Goal: Task Accomplishment & Management: Use online tool/utility

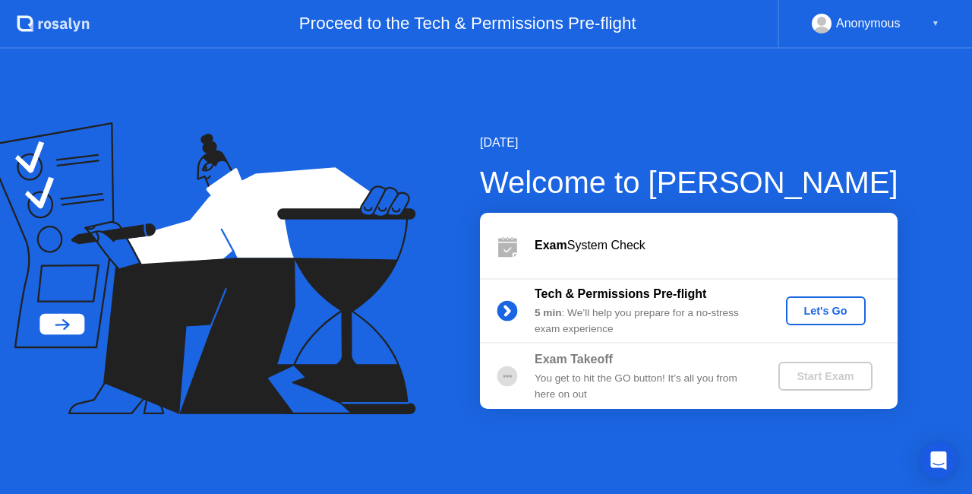
click at [825, 312] on div "Let's Go" at bounding box center [826, 311] width 68 height 12
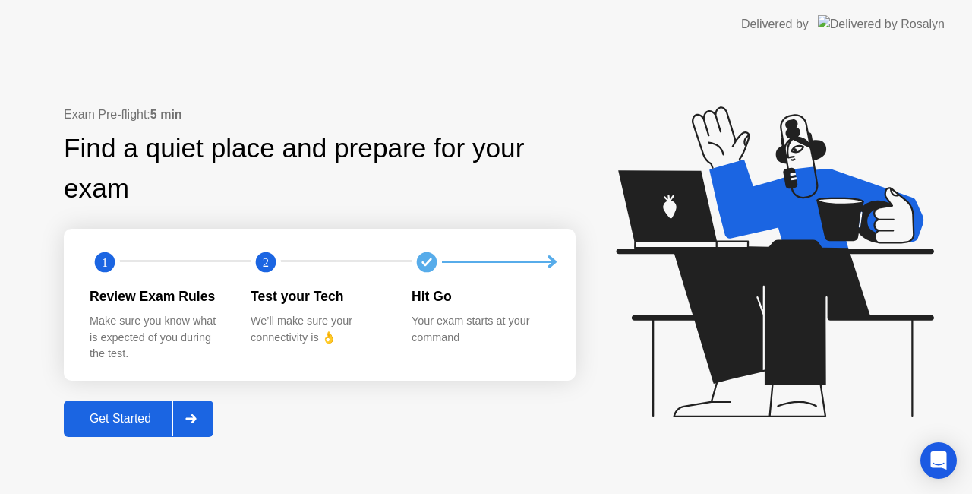
click at [128, 415] on div "Get Started" at bounding box center [120, 419] width 104 height 14
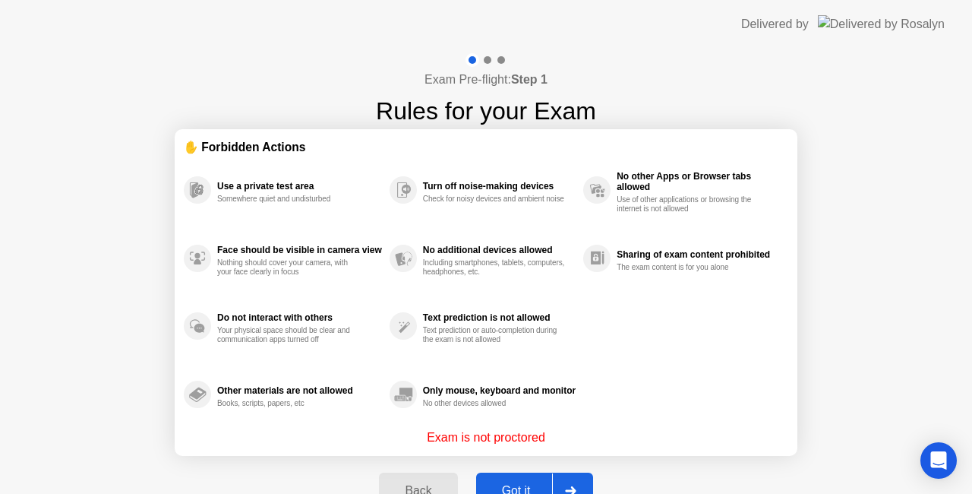
click at [528, 479] on button "Got it" at bounding box center [534, 490] width 117 height 36
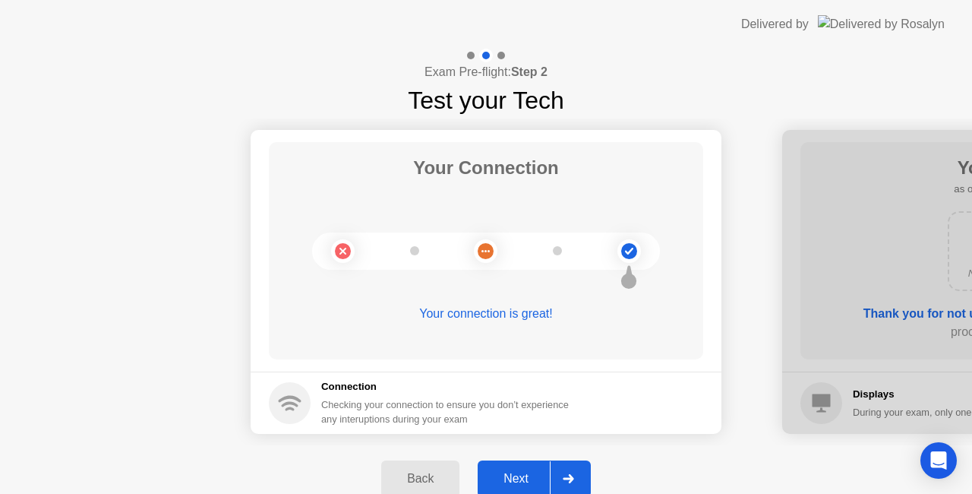
click at [495, 472] on div "Next" at bounding box center [516, 479] width 68 height 14
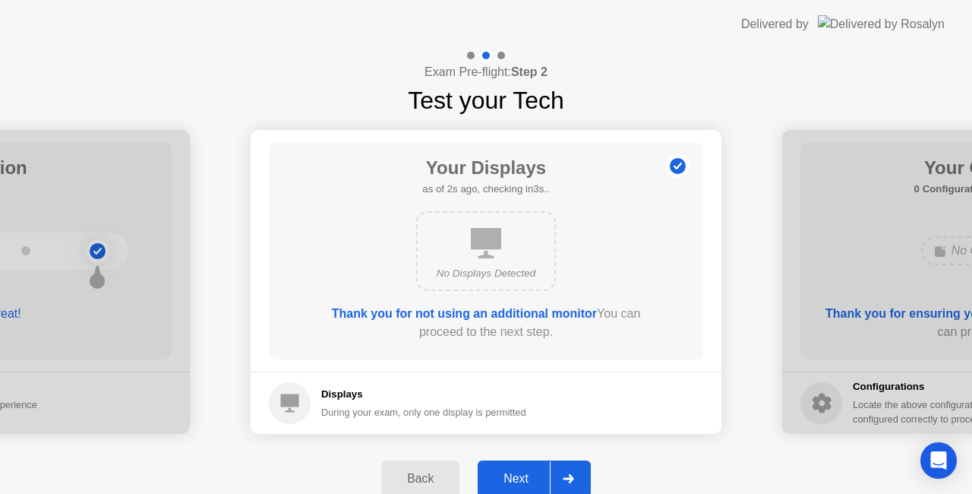
click at [495, 472] on div "Next" at bounding box center [516, 479] width 68 height 14
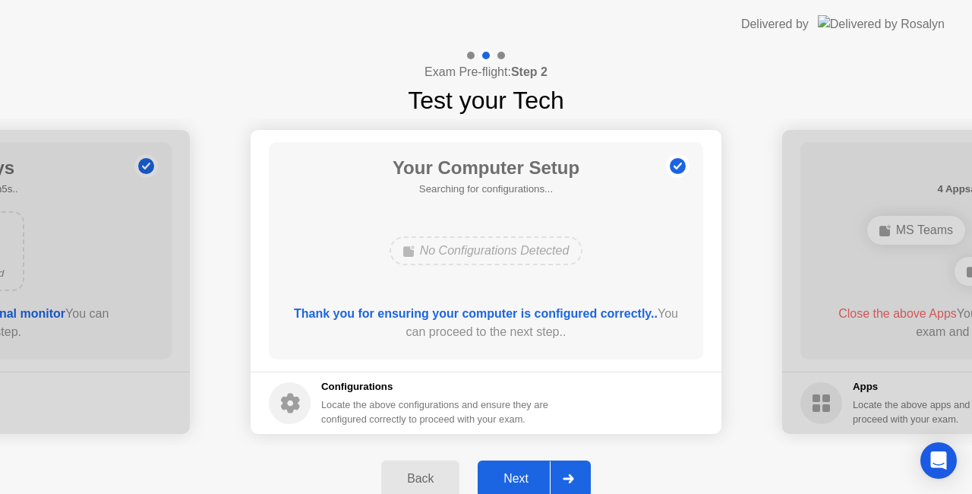
click at [495, 472] on div "Next" at bounding box center [516, 479] width 68 height 14
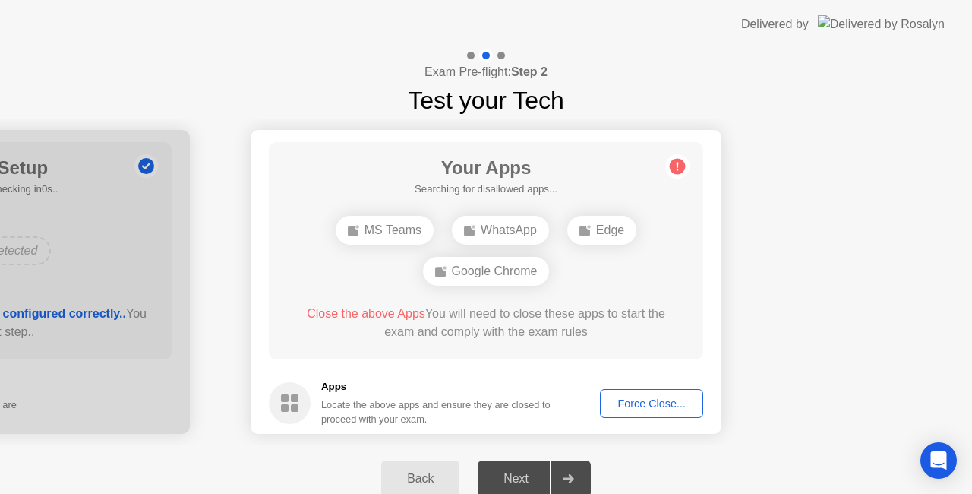
click at [675, 402] on div "Force Close..." at bounding box center [651, 403] width 93 height 12
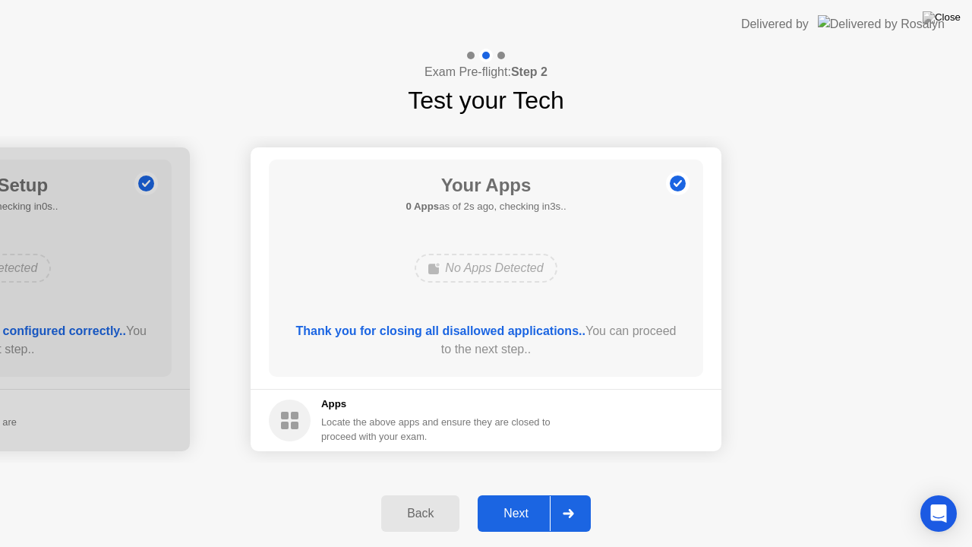
click at [533, 493] on div "Next" at bounding box center [516, 514] width 68 height 14
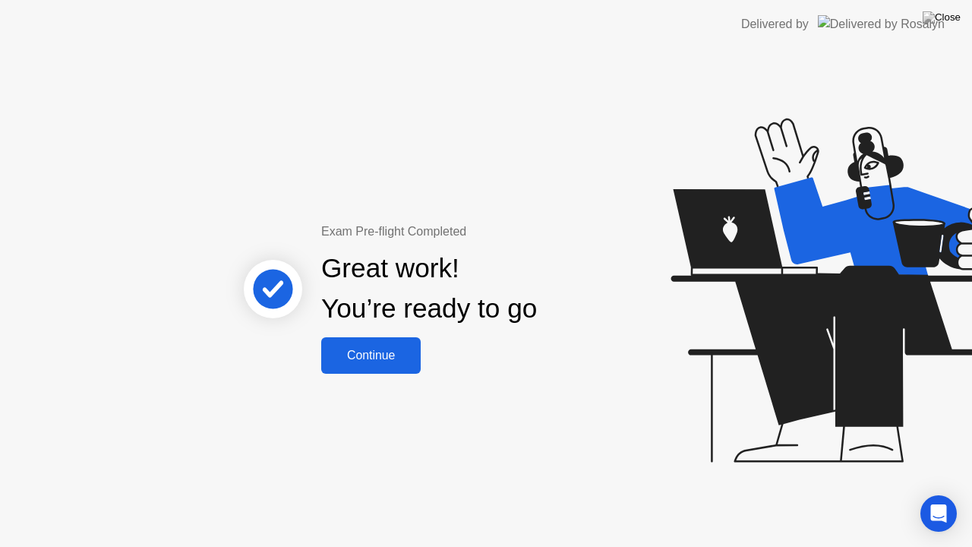
click at [403, 352] on div "Continue" at bounding box center [371, 356] width 90 height 14
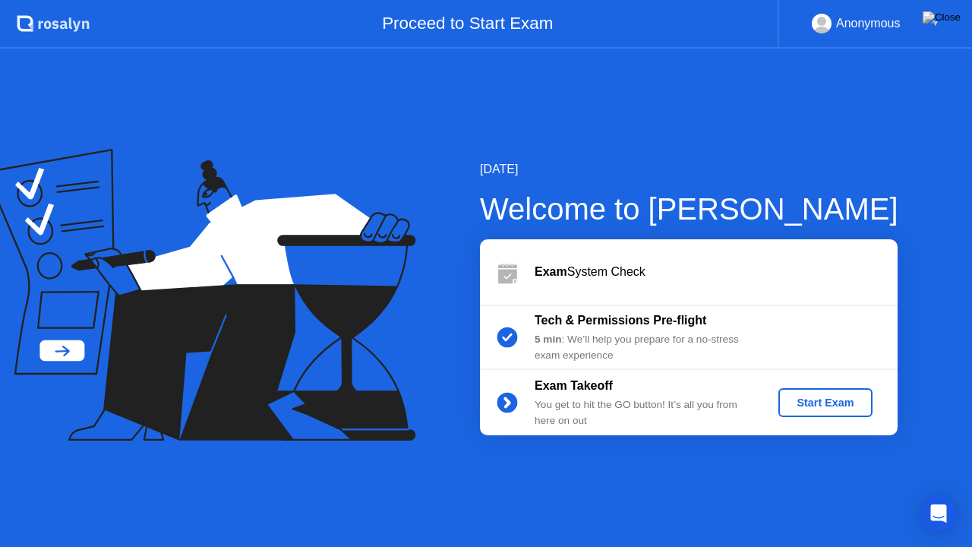
click at [813, 401] on div "Start Exam" at bounding box center [825, 402] width 81 height 12
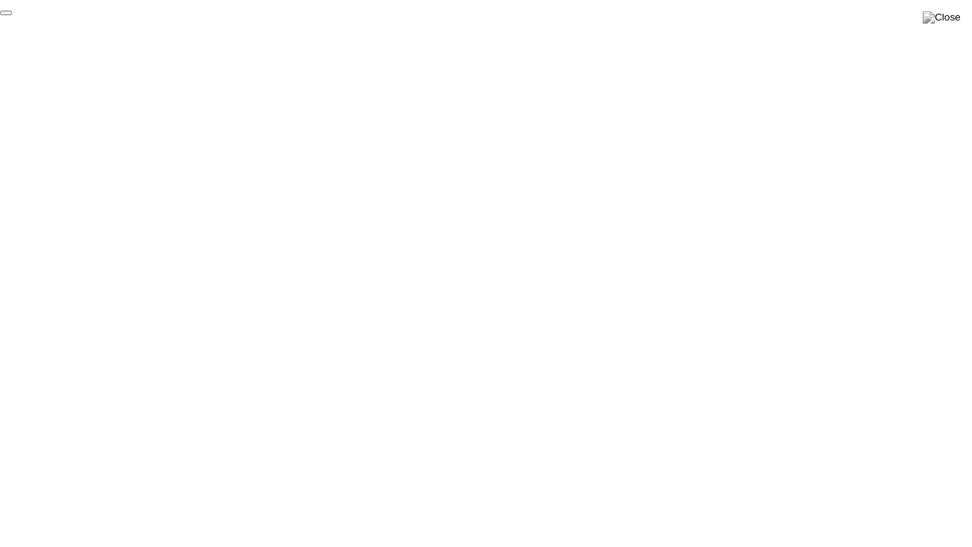
click div "End Proctoring Session"
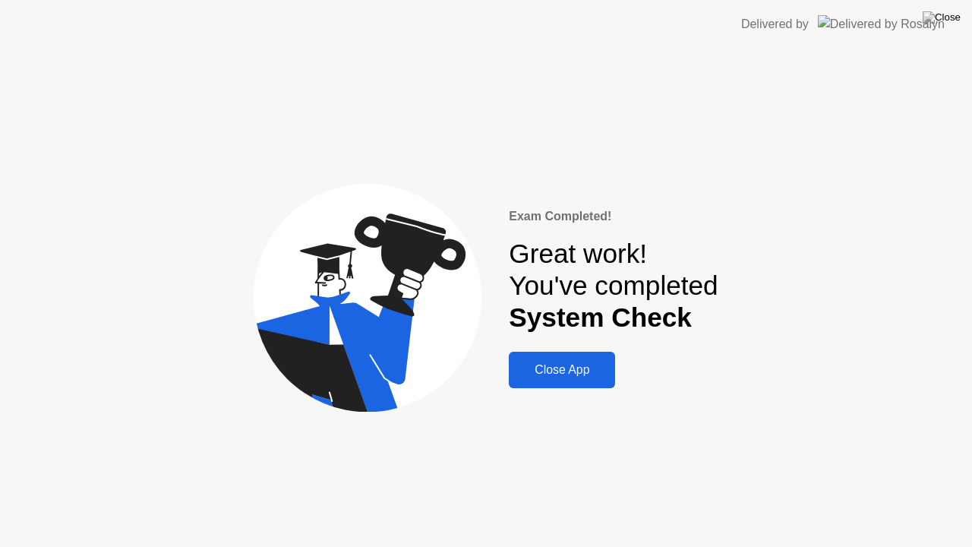
click at [558, 359] on button "Close App" at bounding box center [562, 370] width 106 height 36
